Goal: Task Accomplishment & Management: Manage account settings

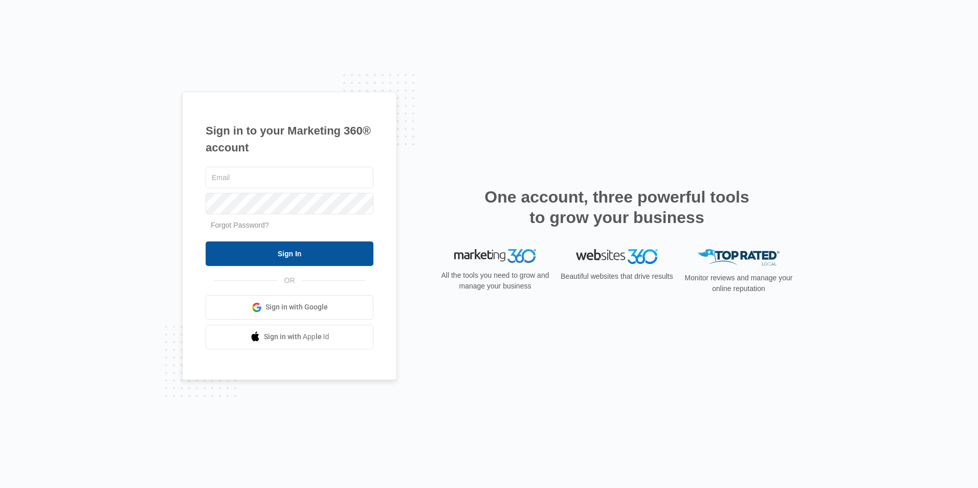
type input "[EMAIL_ADDRESS][DOMAIN_NAME]"
click at [232, 257] on input "Sign In" at bounding box center [290, 253] width 168 height 25
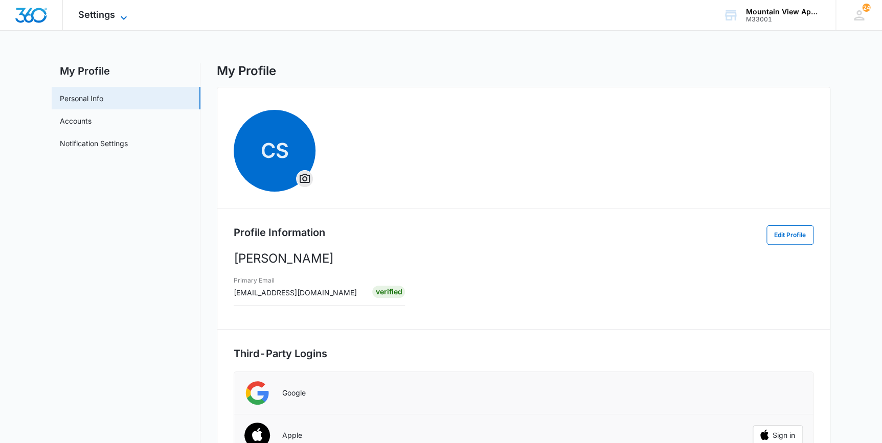
click at [96, 14] on span "Settings" at bounding box center [96, 14] width 37 height 11
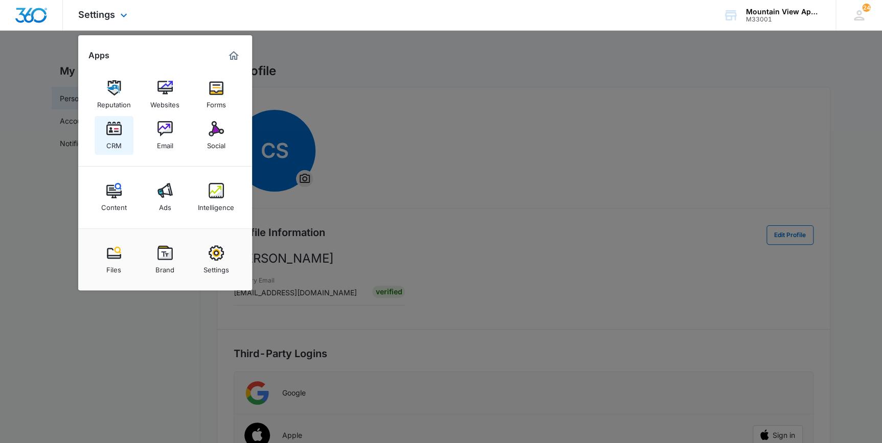
click at [111, 140] on div "CRM" at bounding box center [113, 143] width 15 height 13
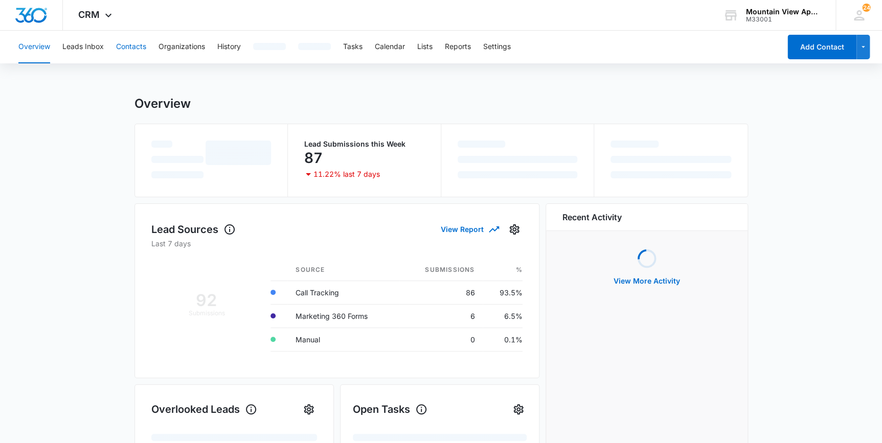
click at [127, 46] on button "Contacts" at bounding box center [131, 47] width 30 height 33
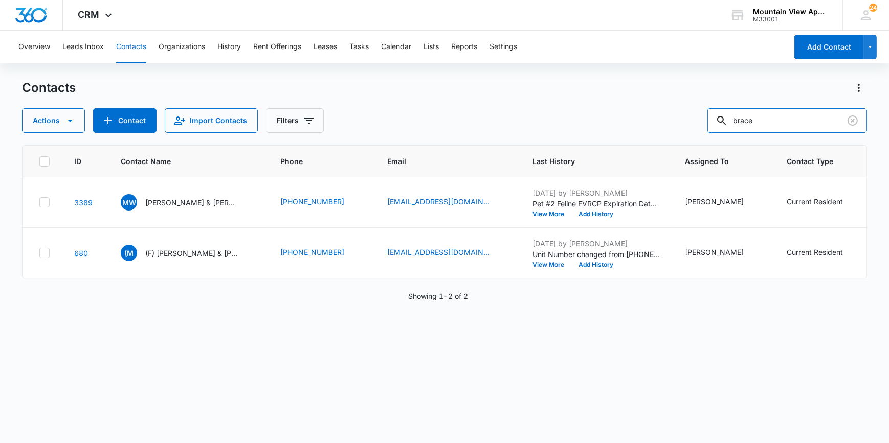
drag, startPoint x: 777, startPoint y: 125, endPoint x: 702, endPoint y: 127, distance: 75.2
click at [702, 127] on div "Actions Contact Import Contacts Filters brace" at bounding box center [444, 120] width 844 height 25
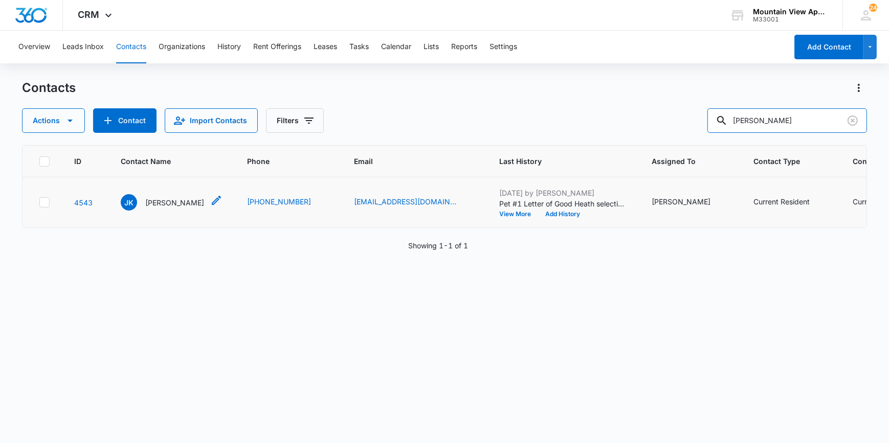
type input "[PERSON_NAME]"
click at [154, 205] on p "[PERSON_NAME]" at bounding box center [174, 202] width 59 height 11
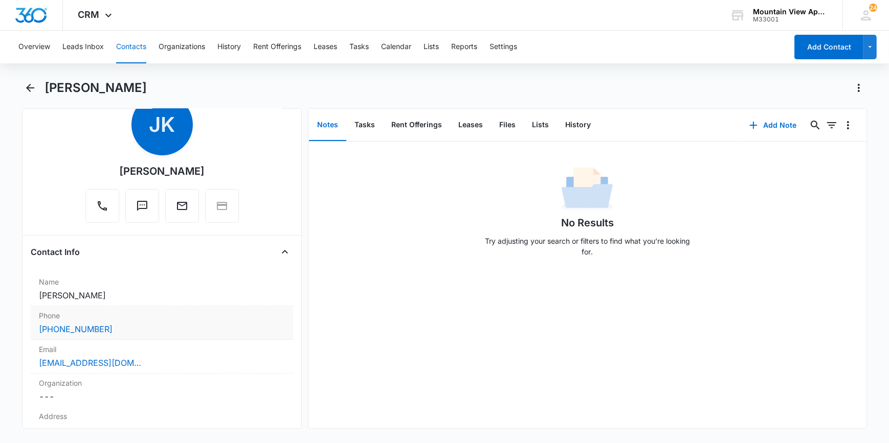
scroll to position [186, 0]
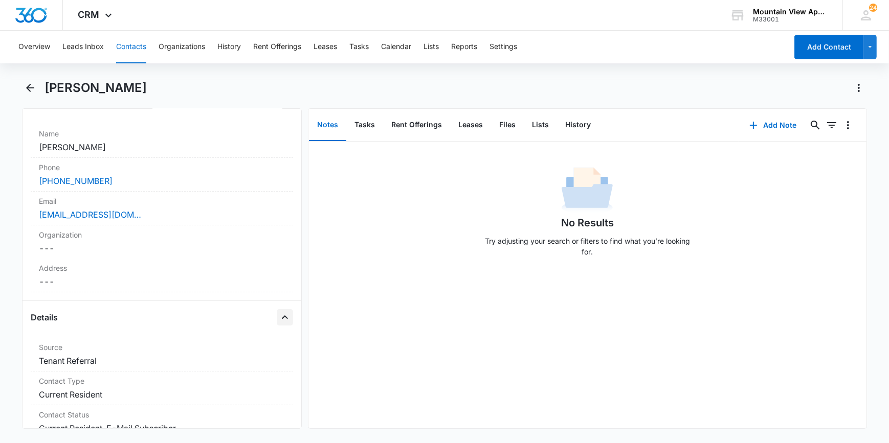
click at [282, 317] on icon "Close" at bounding box center [285, 317] width 6 height 4
click at [279, 346] on icon "Close" at bounding box center [285, 351] width 12 height 12
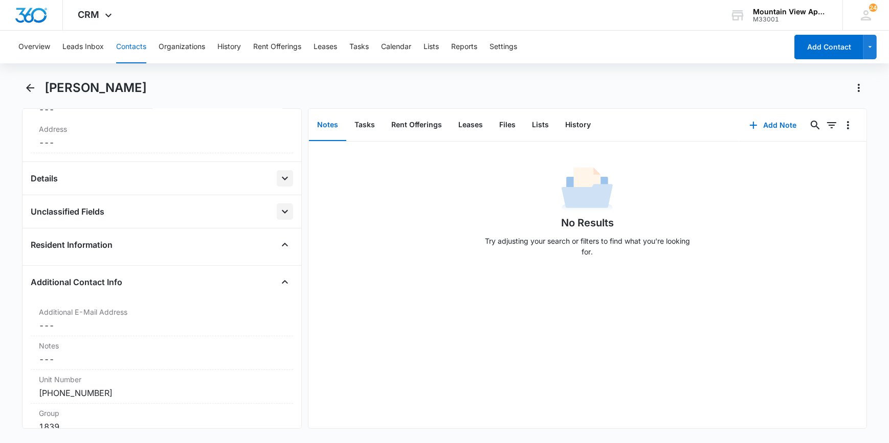
scroll to position [325, 0]
click at [279, 281] on icon "Close" at bounding box center [285, 282] width 12 height 12
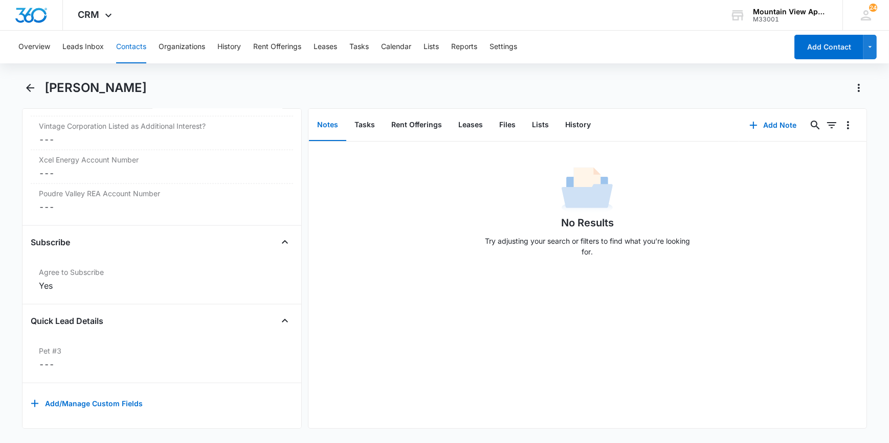
scroll to position [1583, 0]
drag, startPoint x: 280, startPoint y: 314, endPoint x: 283, endPoint y: 293, distance: 20.7
click at [280, 315] on icon "Close" at bounding box center [285, 321] width 12 height 12
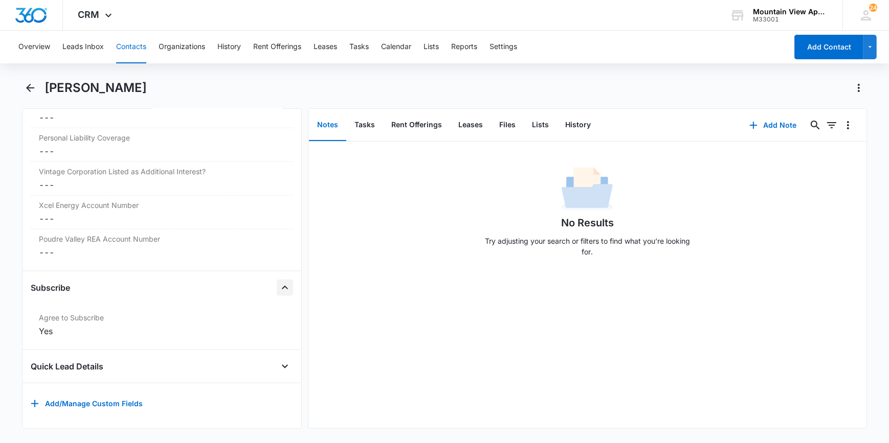
click at [279, 282] on icon "Close" at bounding box center [285, 288] width 12 height 12
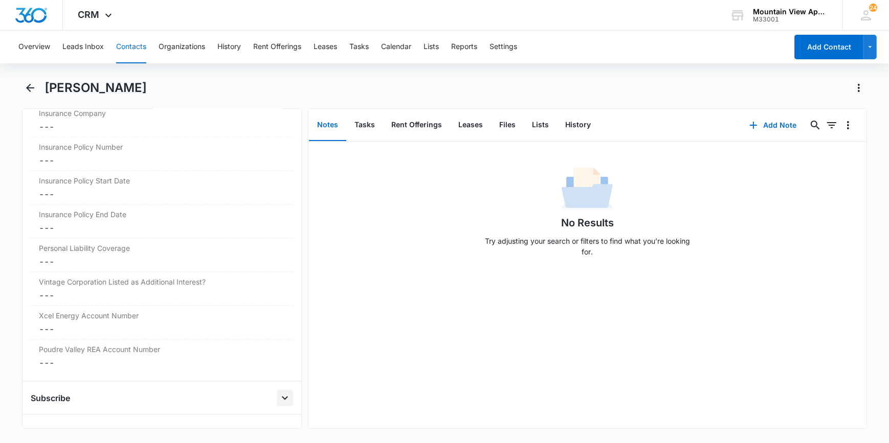
scroll to position [1259, 0]
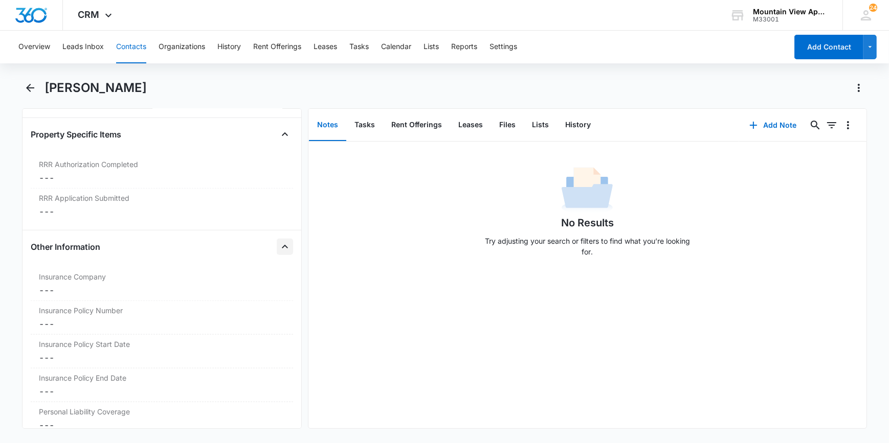
click at [283, 244] on icon "Close" at bounding box center [285, 247] width 12 height 12
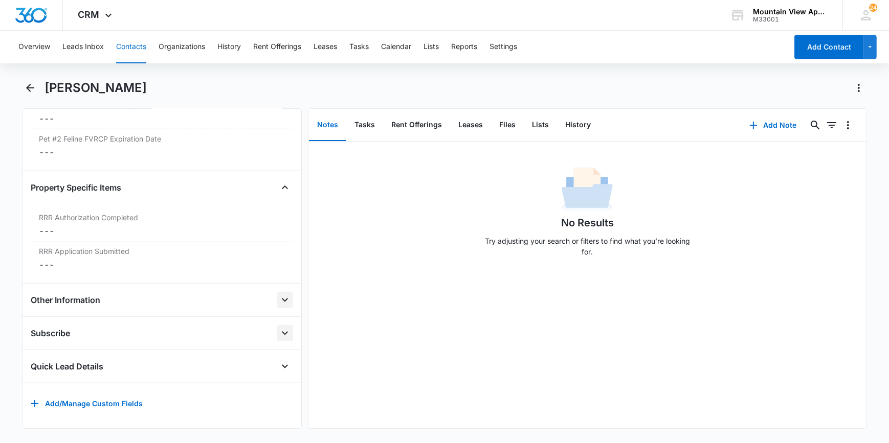
scroll to position [1211, 0]
click at [279, 182] on icon "Close" at bounding box center [285, 188] width 12 height 12
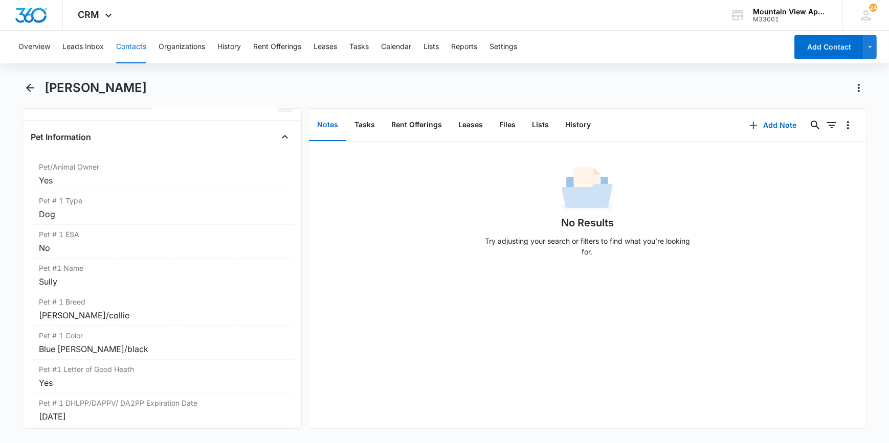
scroll to position [481, 0]
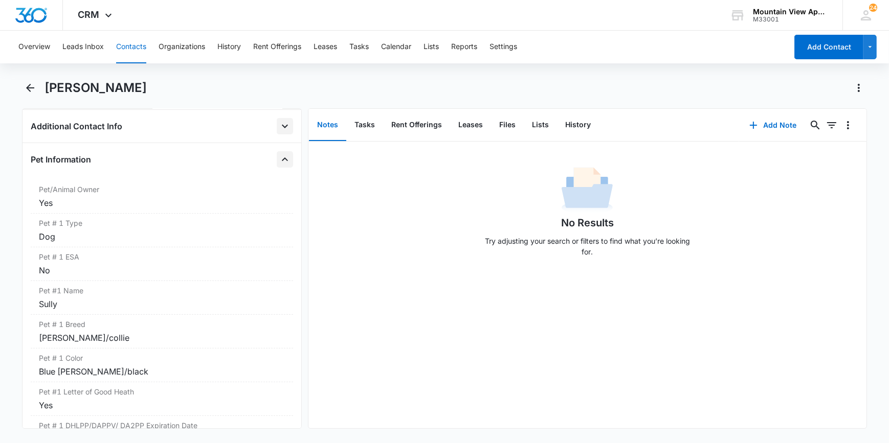
click at [280, 158] on icon "Close" at bounding box center [285, 159] width 12 height 12
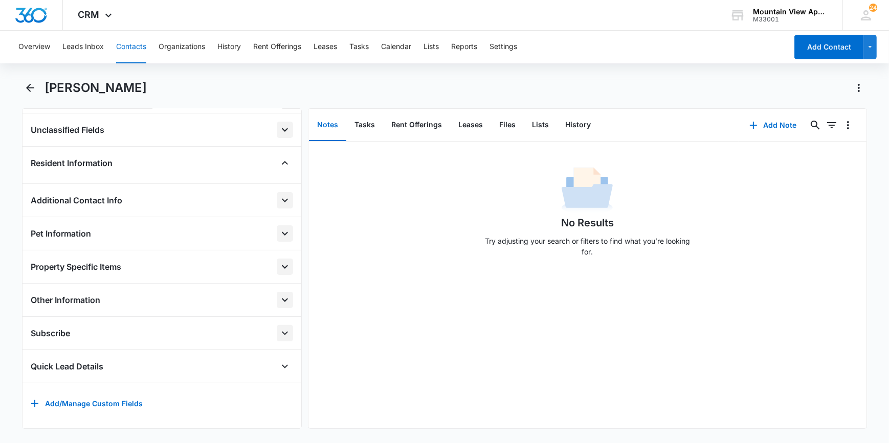
scroll to position [412, 0]
click at [127, 45] on button "Contacts" at bounding box center [131, 47] width 30 height 33
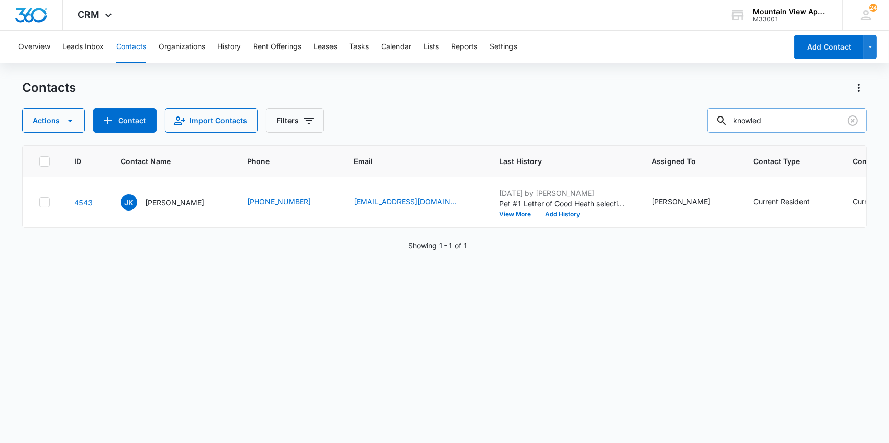
drag, startPoint x: 774, startPoint y: 123, endPoint x: 731, endPoint y: 127, distance: 43.2
click at [731, 127] on div "knowled" at bounding box center [787, 120] width 160 height 25
type input "rico"
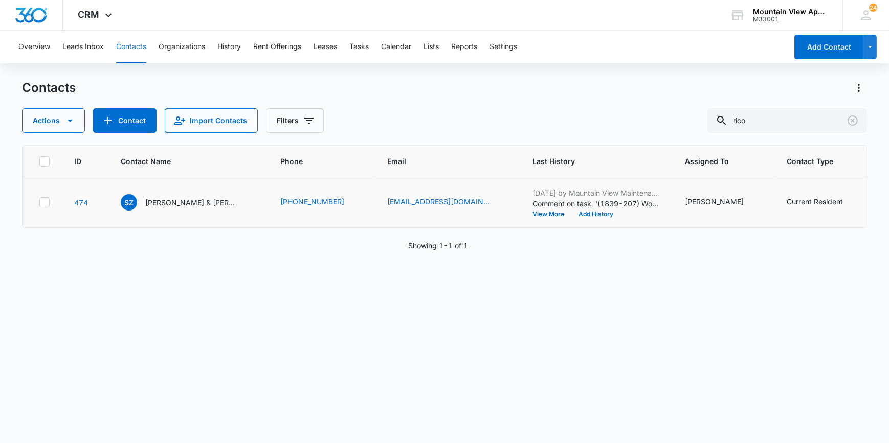
click at [167, 211] on td "SZ [PERSON_NAME] & [PERSON_NAME]" at bounding box center [188, 202] width 160 height 51
click at [167, 207] on p "[PERSON_NAME] & [PERSON_NAME]" at bounding box center [191, 202] width 92 height 11
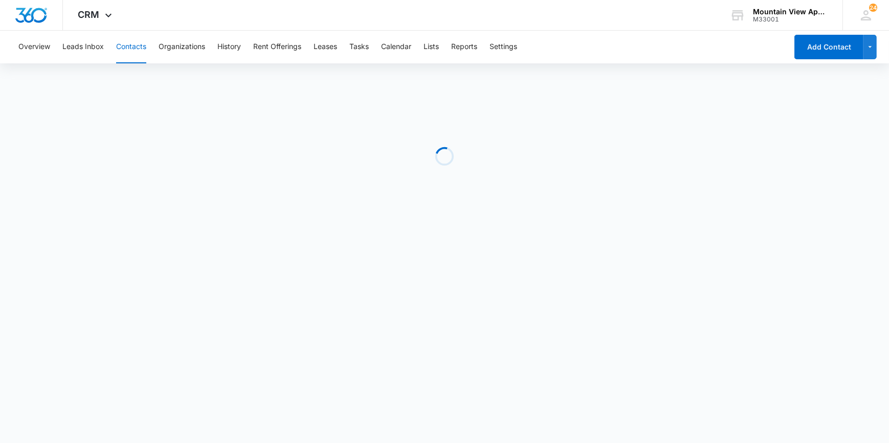
click at [157, 203] on div "Loading" at bounding box center [444, 156] width 844 height 153
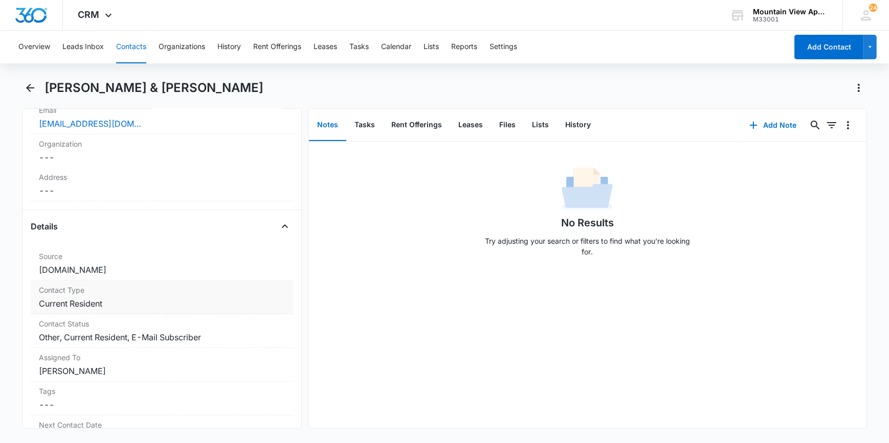
scroll to position [279, 0]
click at [279, 225] on icon "Close" at bounding box center [285, 224] width 12 height 12
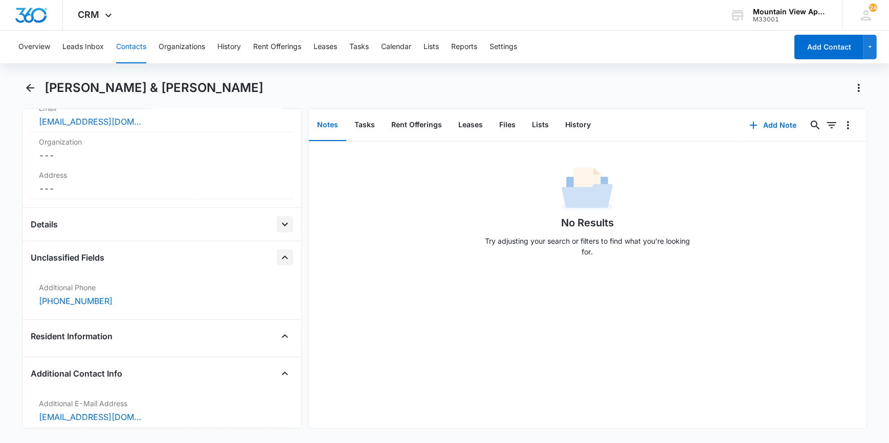
click at [282, 256] on icon "Close" at bounding box center [285, 258] width 6 height 4
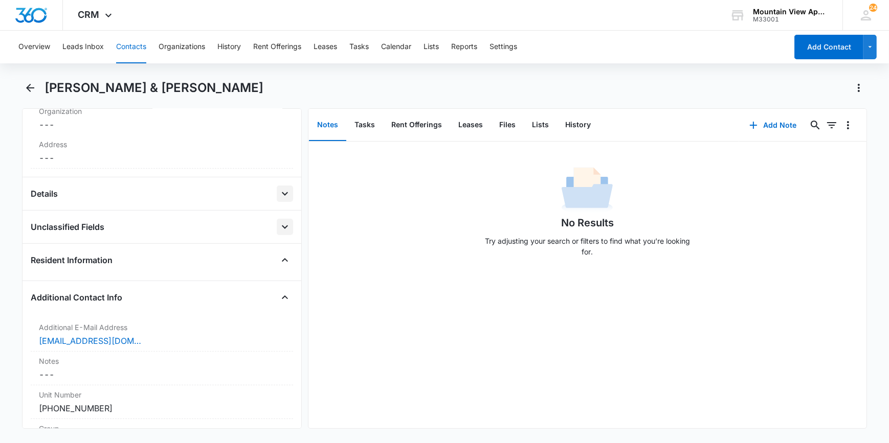
scroll to position [325, 0]
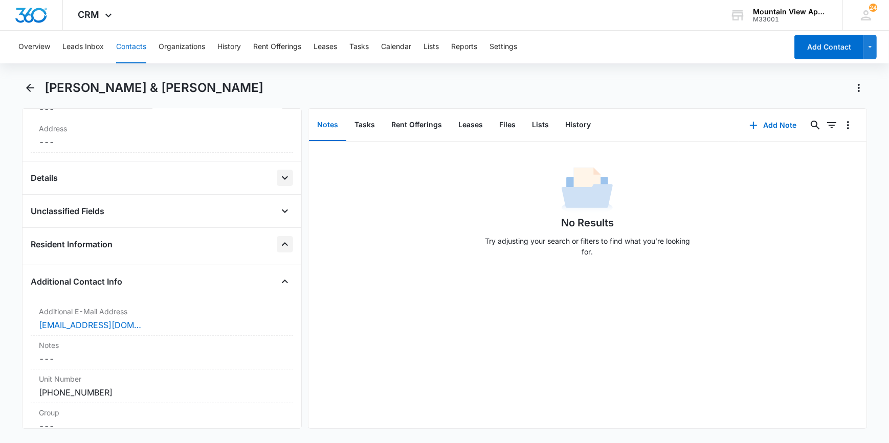
click at [279, 245] on icon "Close" at bounding box center [285, 244] width 12 height 12
click at [280, 279] on icon "Close" at bounding box center [285, 277] width 12 height 12
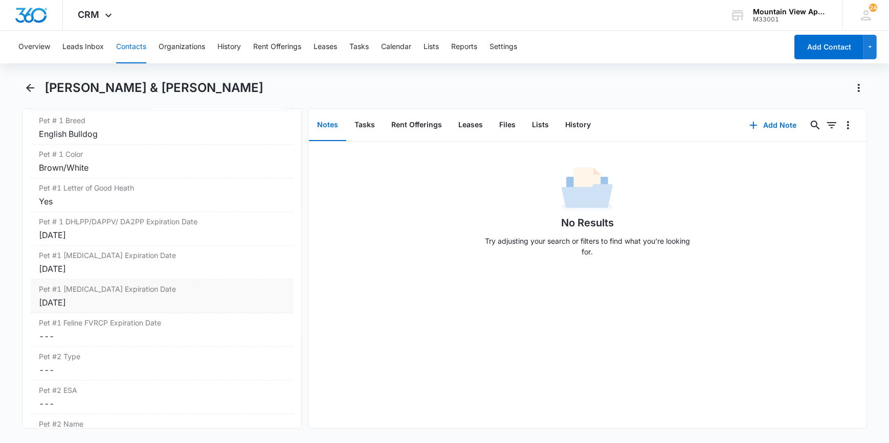
scroll to position [697, 0]
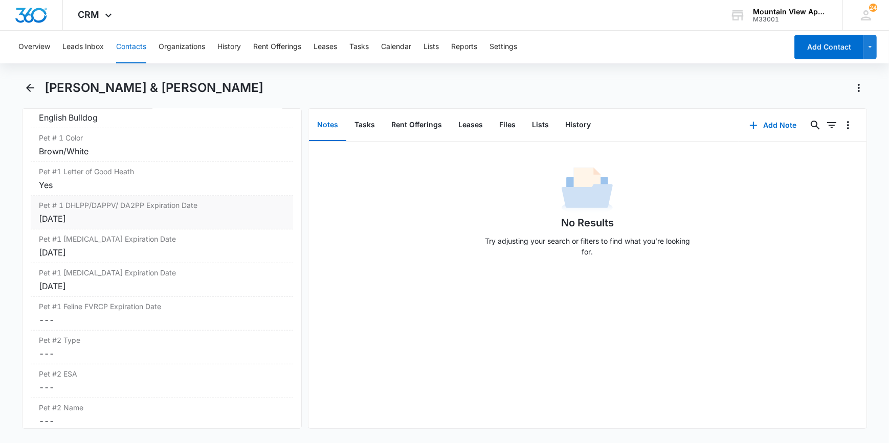
click at [93, 222] on div "[DATE]" at bounding box center [161, 219] width 245 height 12
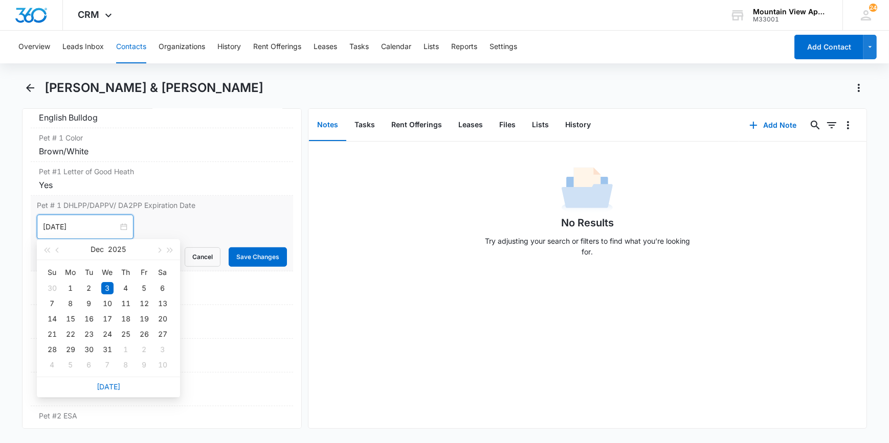
click at [89, 225] on input "[DATE]" at bounding box center [80, 226] width 75 height 11
type input "[DATE]"
click at [252, 252] on button "Save Changes" at bounding box center [258, 256] width 58 height 19
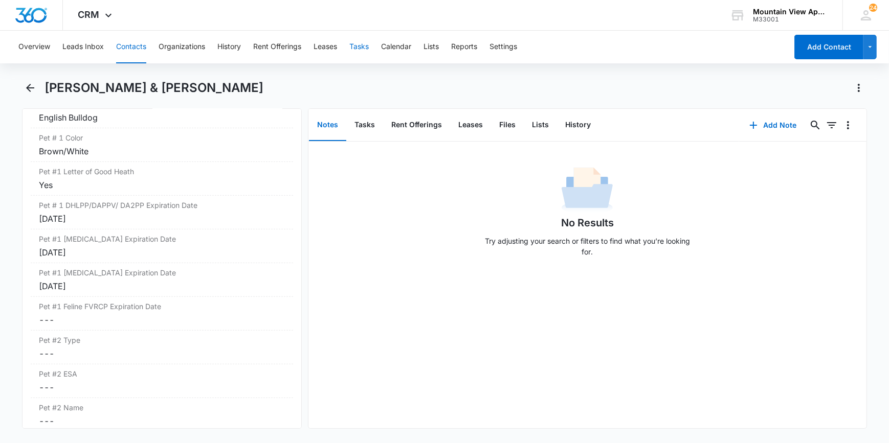
click at [363, 47] on button "Tasks" at bounding box center [358, 47] width 19 height 33
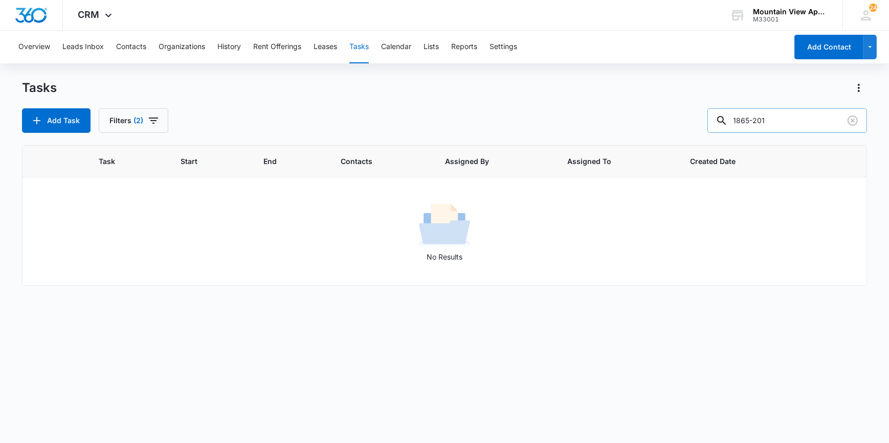
drag, startPoint x: 797, startPoint y: 127, endPoint x: 738, endPoint y: 130, distance: 58.9
click at [738, 130] on div "1865-201" at bounding box center [787, 120] width 160 height 25
type input "1"
type input "1809-206"
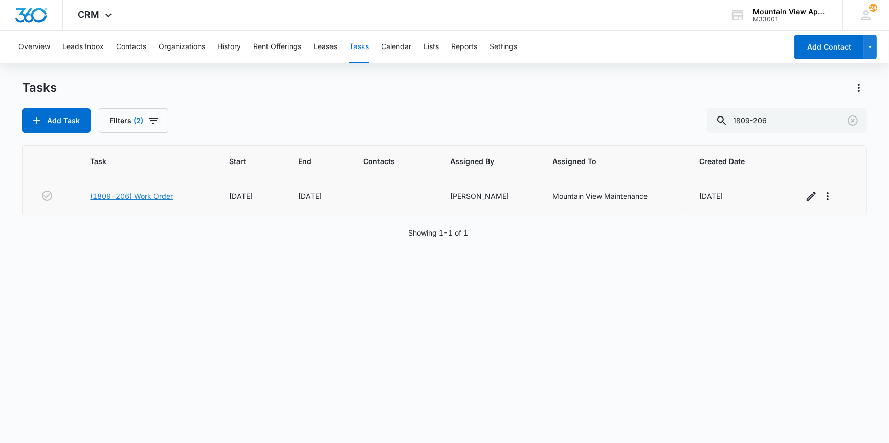
click at [128, 196] on link "(1809-206) Work Order" at bounding box center [131, 196] width 83 height 11
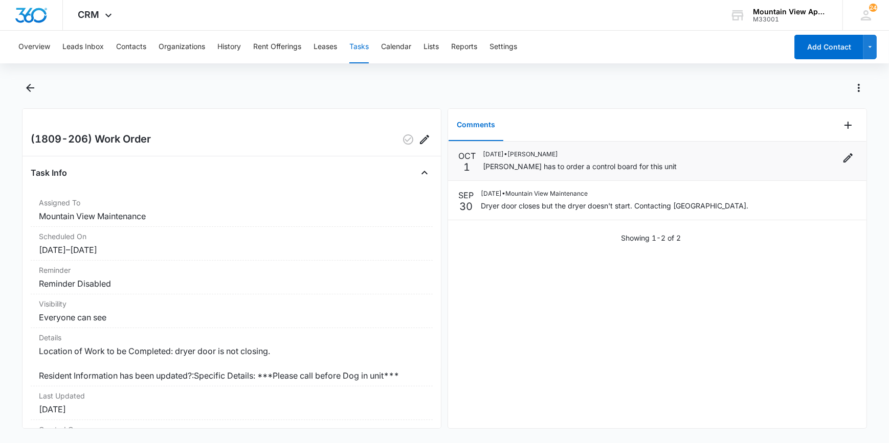
click at [664, 163] on div "[DATE] • [PERSON_NAME] has to order a control board for this unit" at bounding box center [669, 161] width 373 height 22
click at [754, 212] on li "[DATE] [DATE] • Mountain View Maintenance Dryer door closes but the dryer doesn…" at bounding box center [657, 200] width 418 height 39
click at [750, 246] on div "[DATE] [DATE] • [PERSON_NAME] has to order a control board for this unit [DATE]…" at bounding box center [657, 197] width 418 height 110
click at [128, 41] on button "Contacts" at bounding box center [131, 47] width 30 height 33
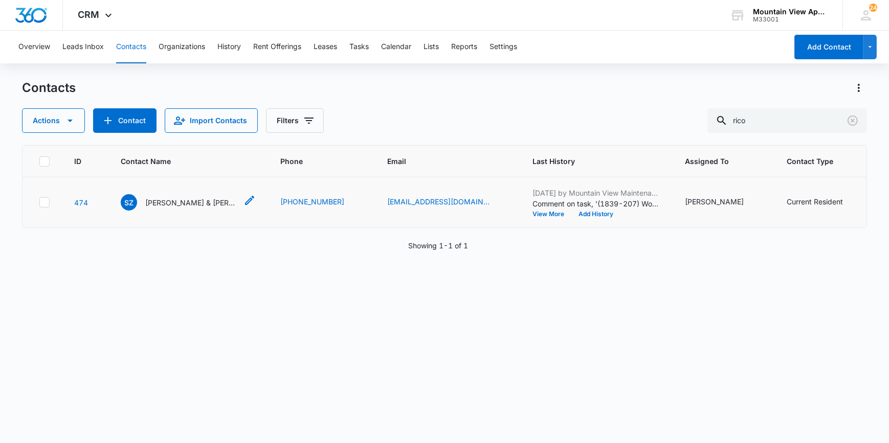
click at [164, 203] on p "[PERSON_NAME] & [PERSON_NAME]" at bounding box center [191, 202] width 92 height 11
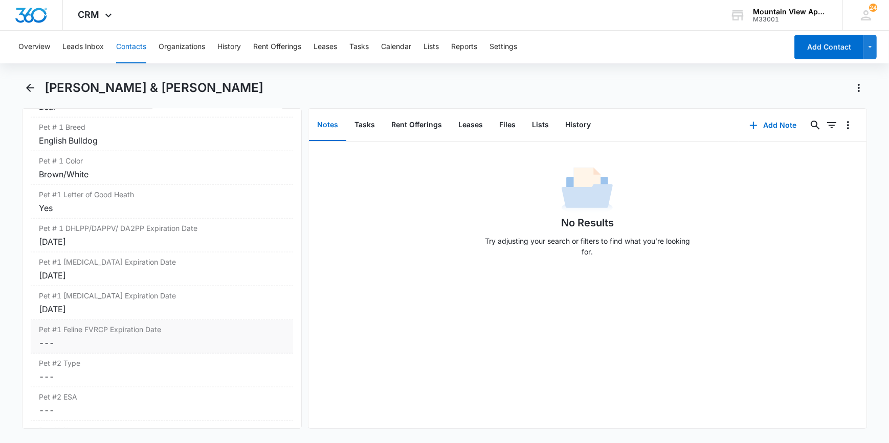
scroll to position [1534, 0]
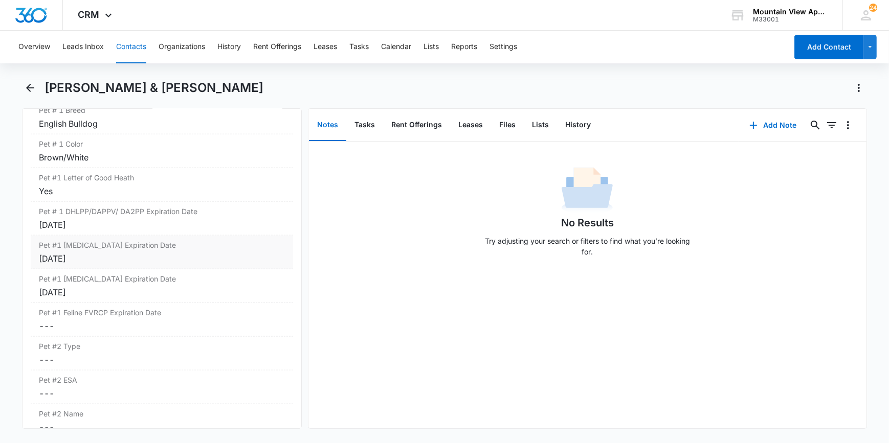
click at [88, 257] on div "[DATE]" at bounding box center [161, 259] width 245 height 12
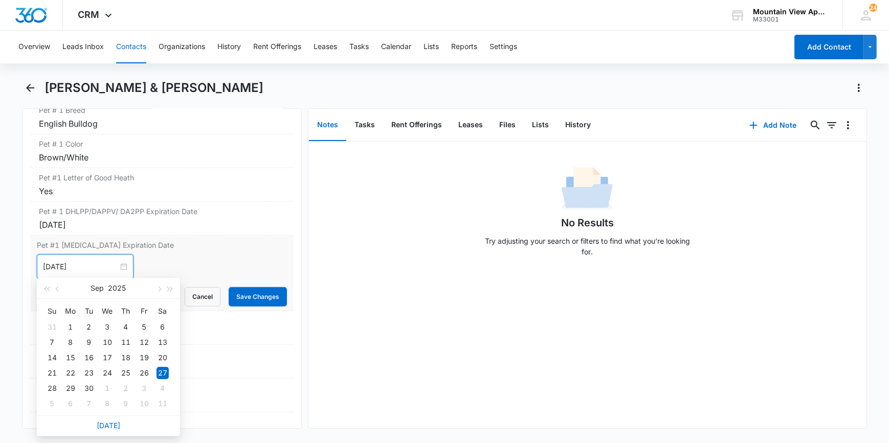
drag, startPoint x: 93, startPoint y: 266, endPoint x: 33, endPoint y: 260, distance: 60.1
click at [33, 260] on div "Pet #1 [MEDICAL_DATA] Expiration Date [DATE] [DATE] Su Mo Tu We Th Fr Sa 31 1 2…" at bounding box center [162, 274] width 262 height 76
type input "[DATE]"
click at [241, 288] on button "Save Changes" at bounding box center [258, 296] width 58 height 19
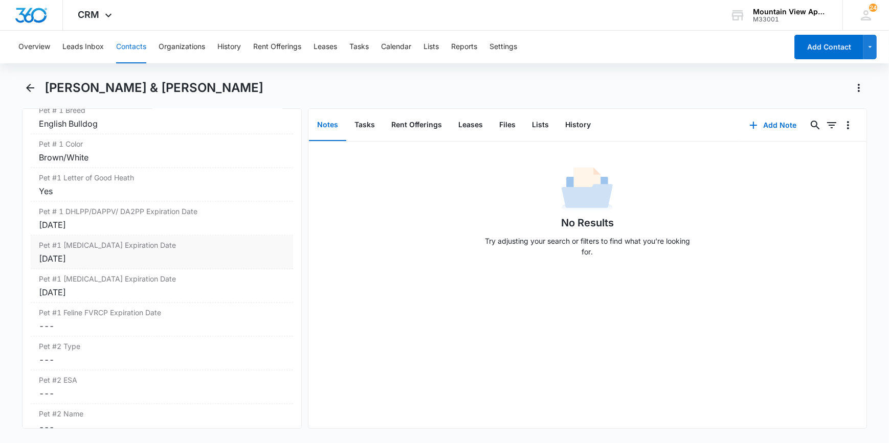
click at [102, 256] on div "[DATE]" at bounding box center [161, 259] width 245 height 12
